Goal: Information Seeking & Learning: Learn about a topic

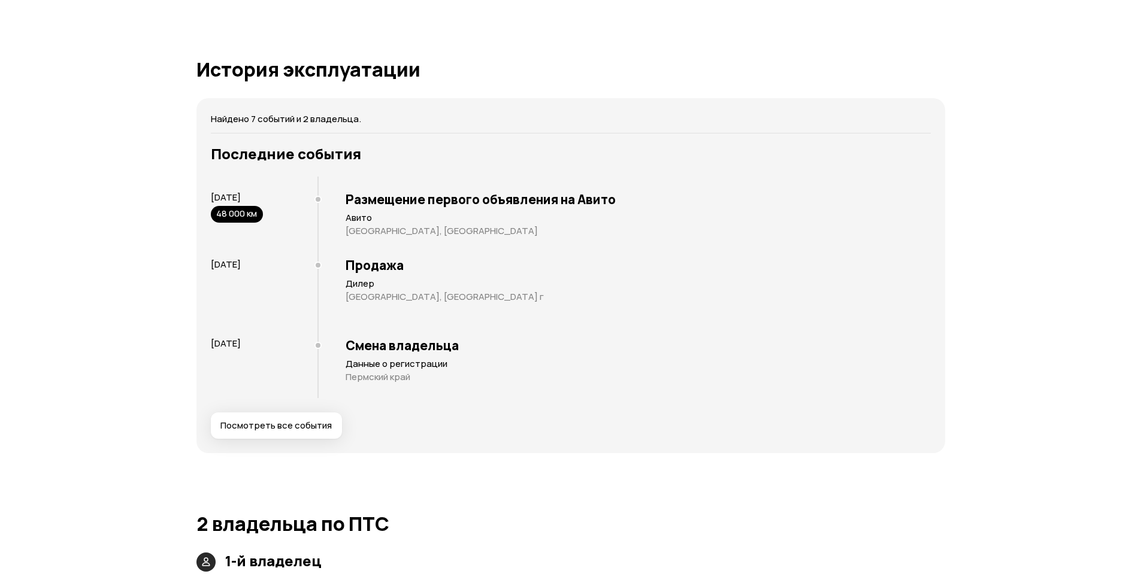
scroll to position [2096, 0]
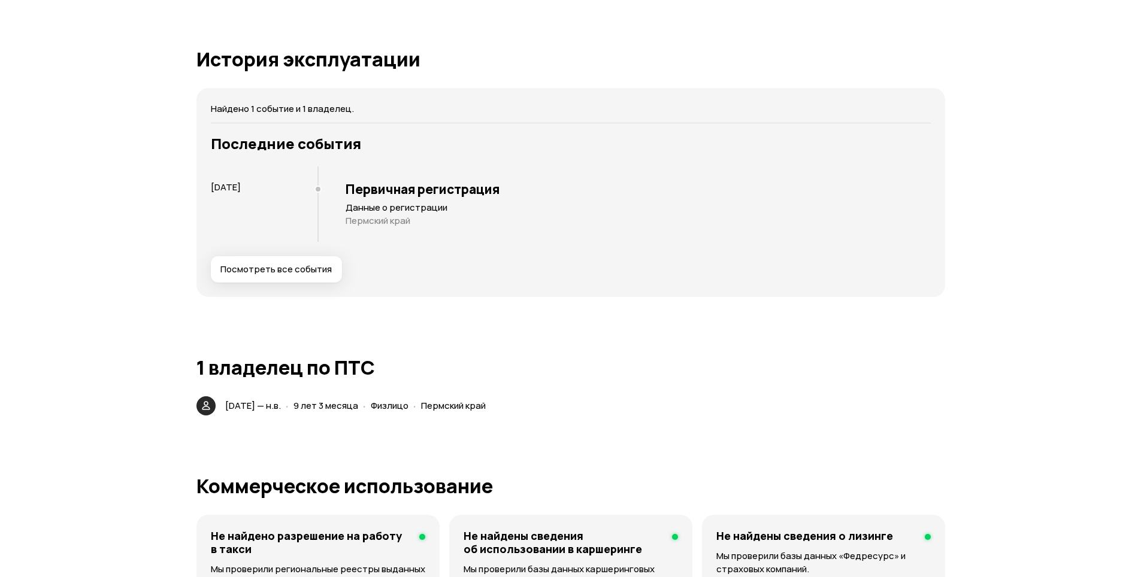
scroll to position [1617, 0]
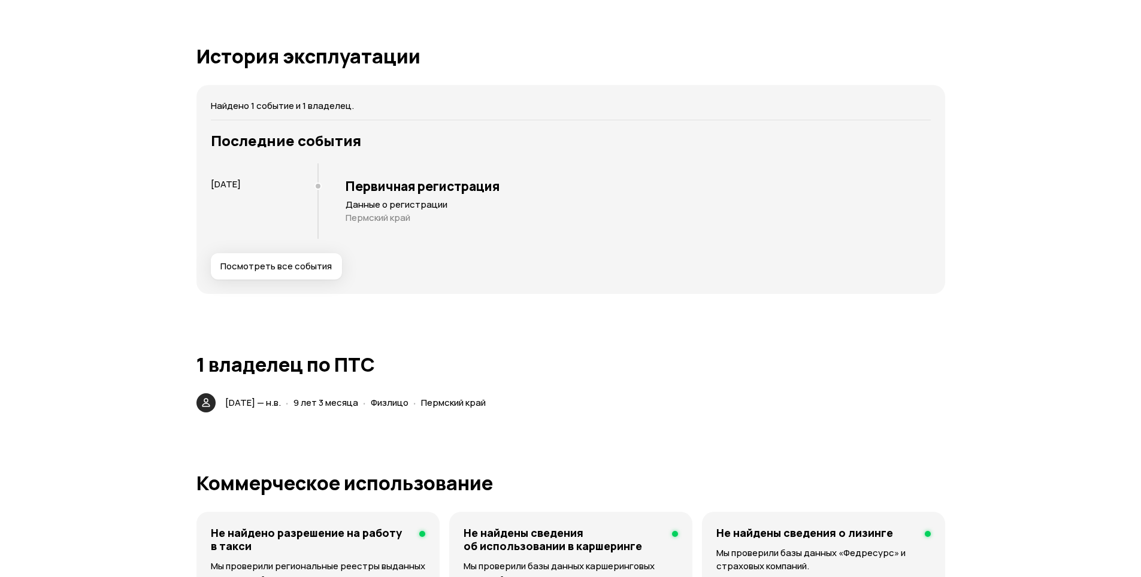
click at [268, 260] on span "Посмотреть все события" at bounding box center [275, 266] width 111 height 12
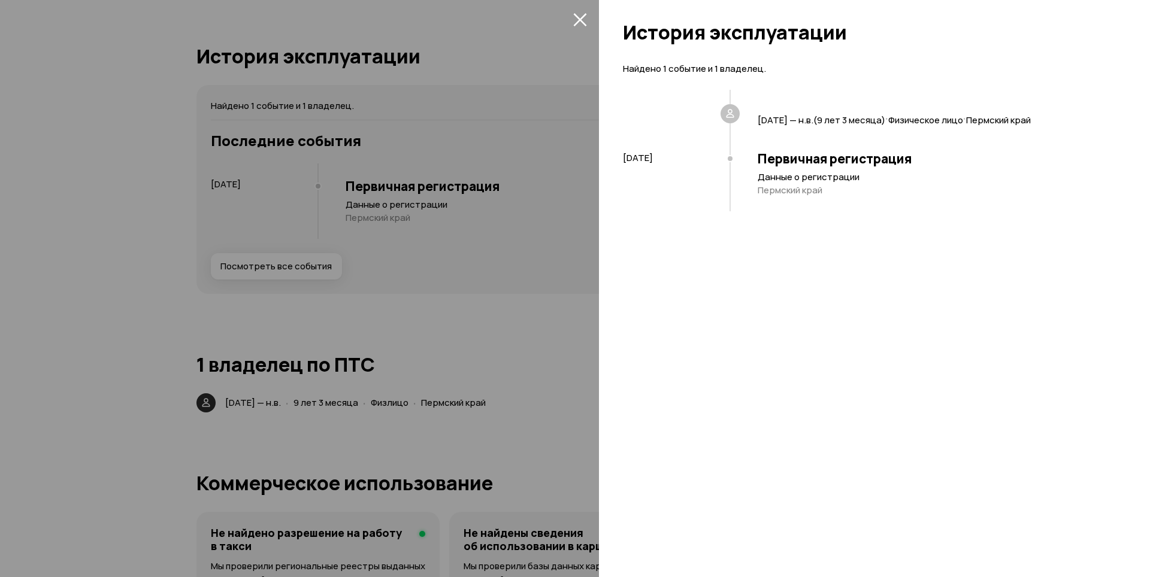
click at [578, 17] on icon "закрыть" at bounding box center [579, 19] width 13 height 13
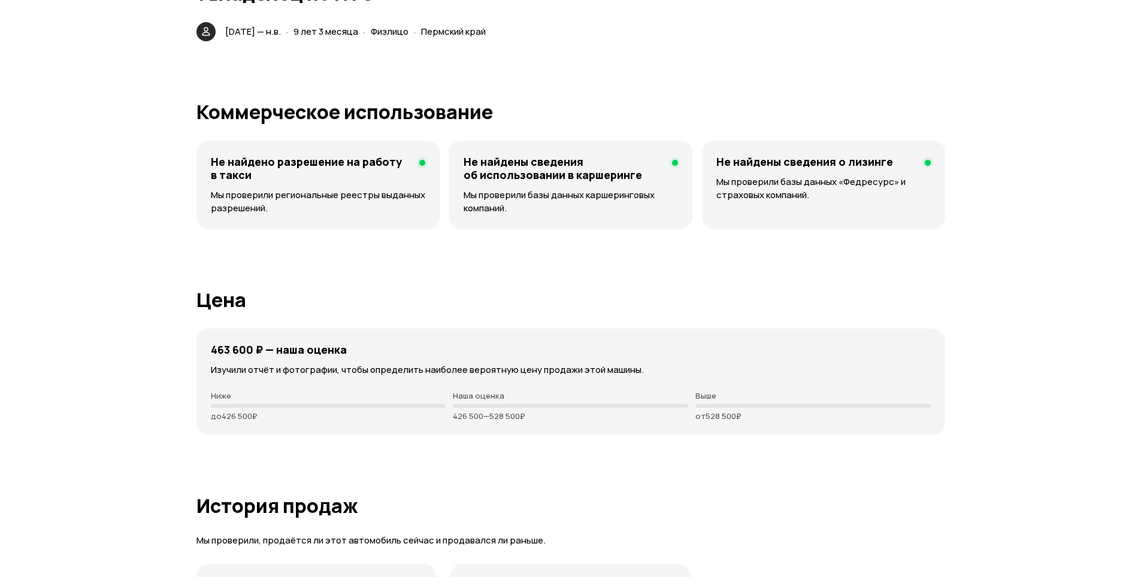
scroll to position [1976, 0]
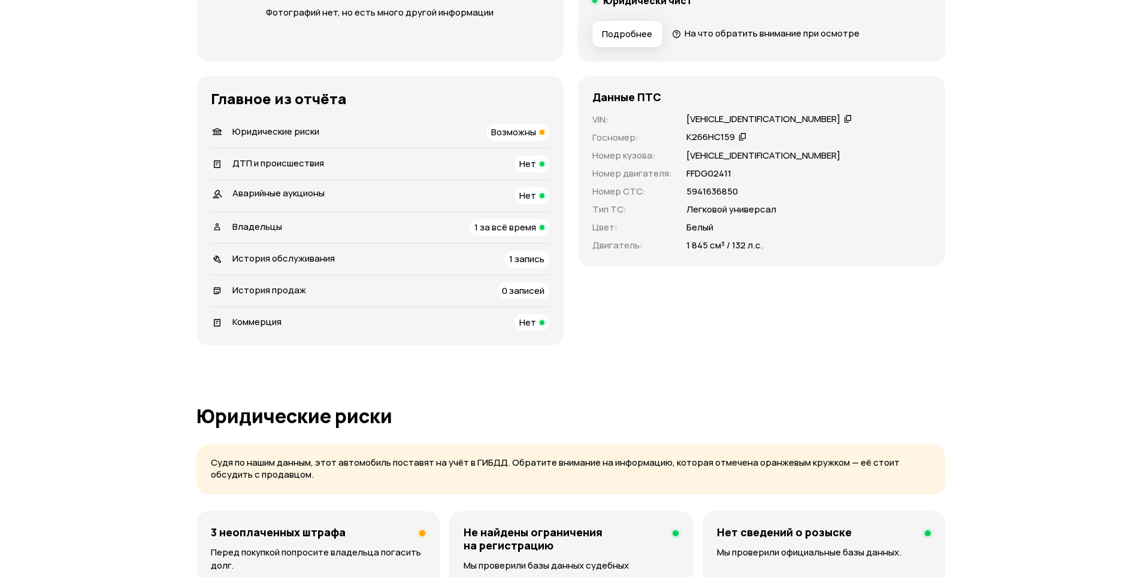
scroll to position [539, 0]
